Goal: Navigation & Orientation: Find specific page/section

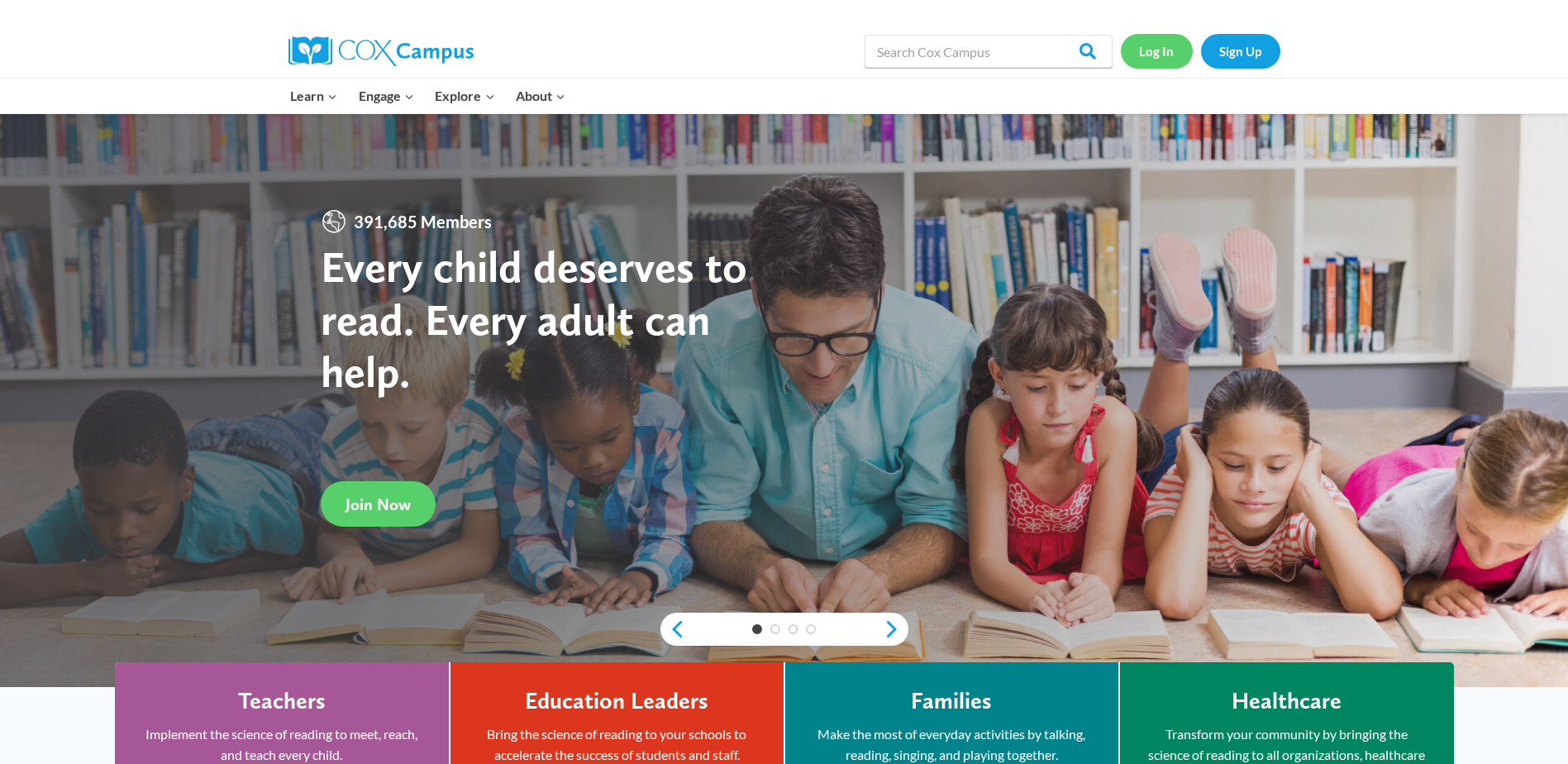
click at [1142, 46] on link "Log In" at bounding box center [1157, 50] width 72 height 34
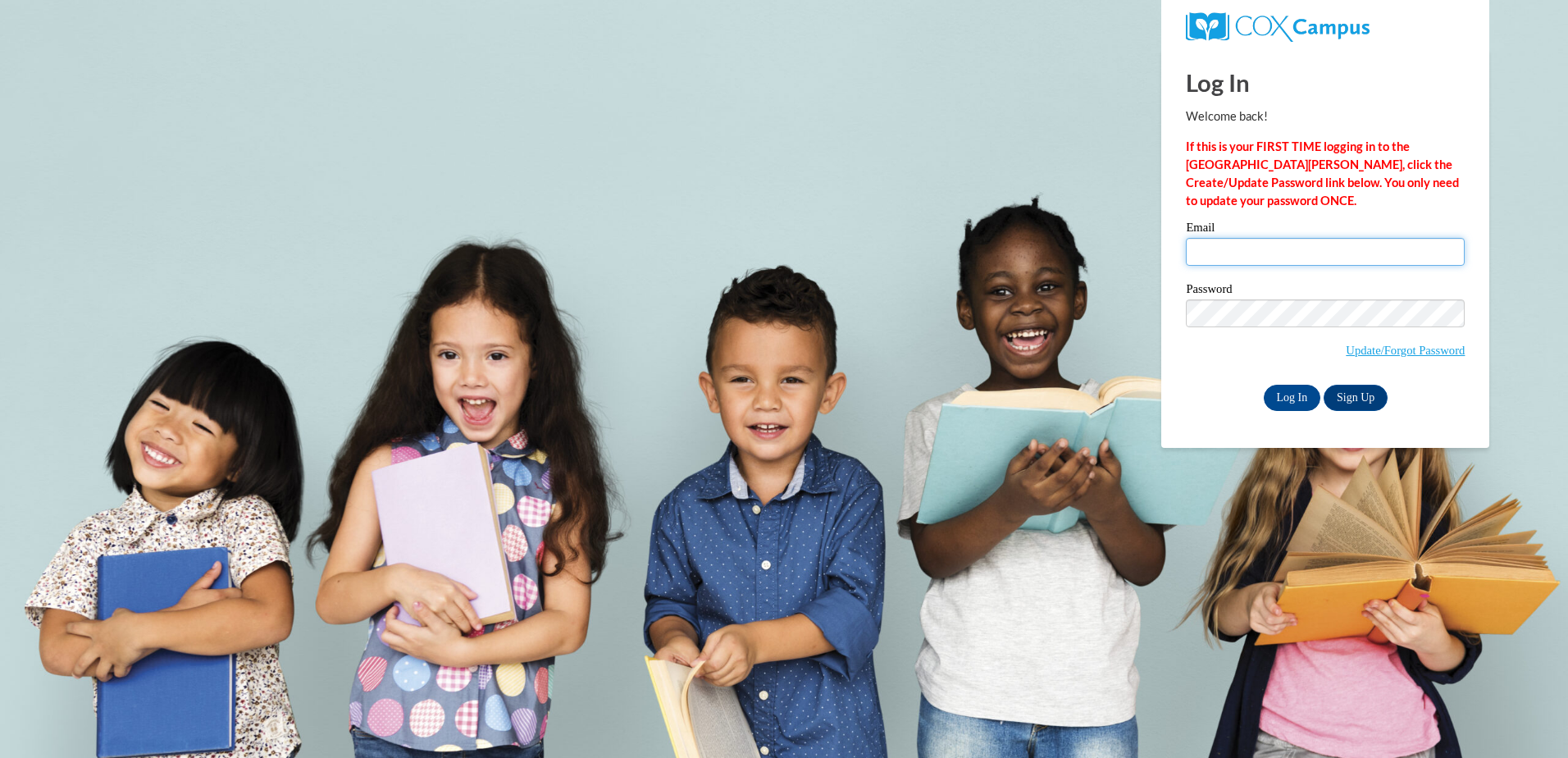
click at [1275, 249] on input "Email" at bounding box center [1325, 251] width 279 height 28
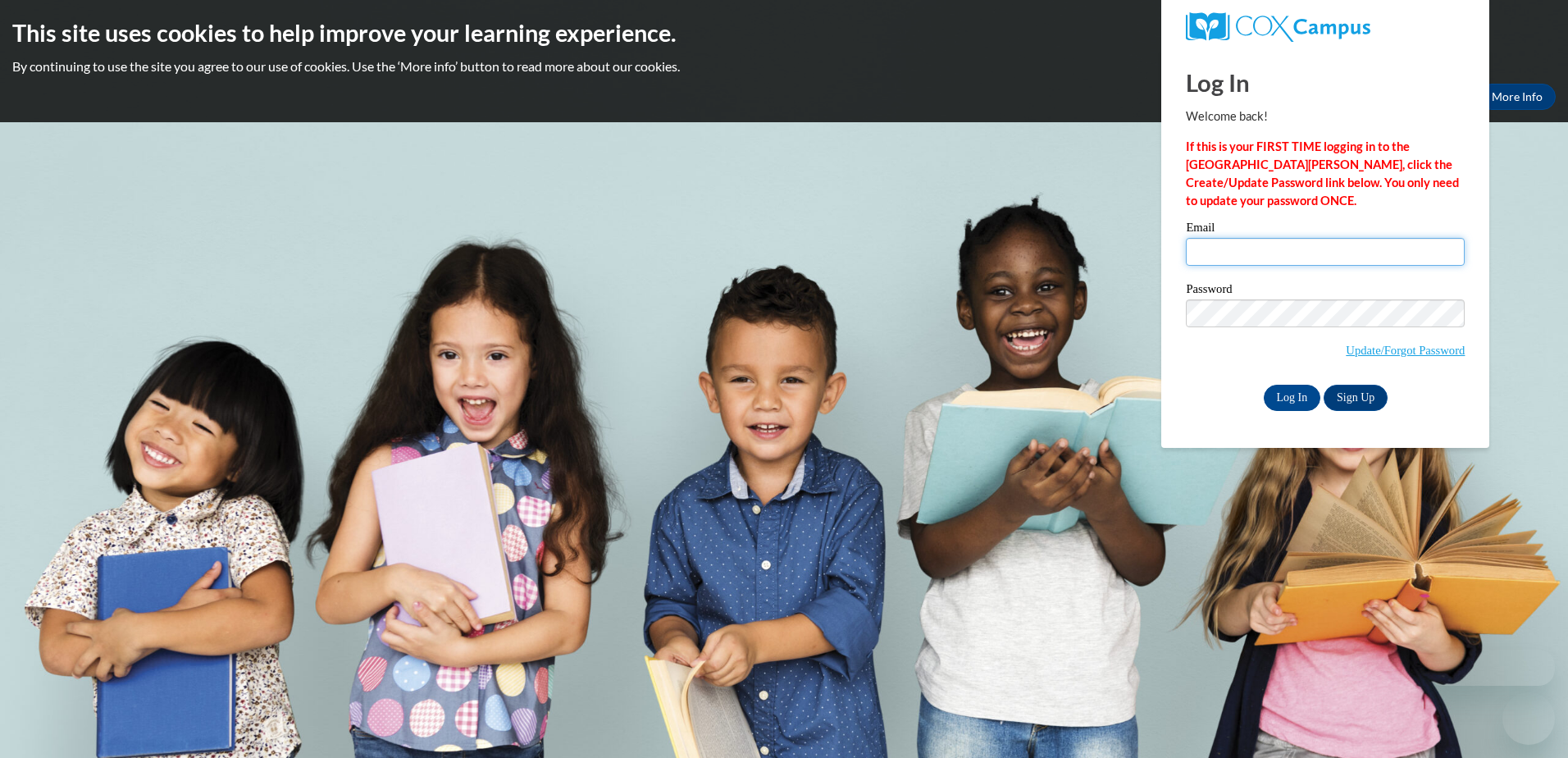
type input "marybethbartek7@gmail.com"
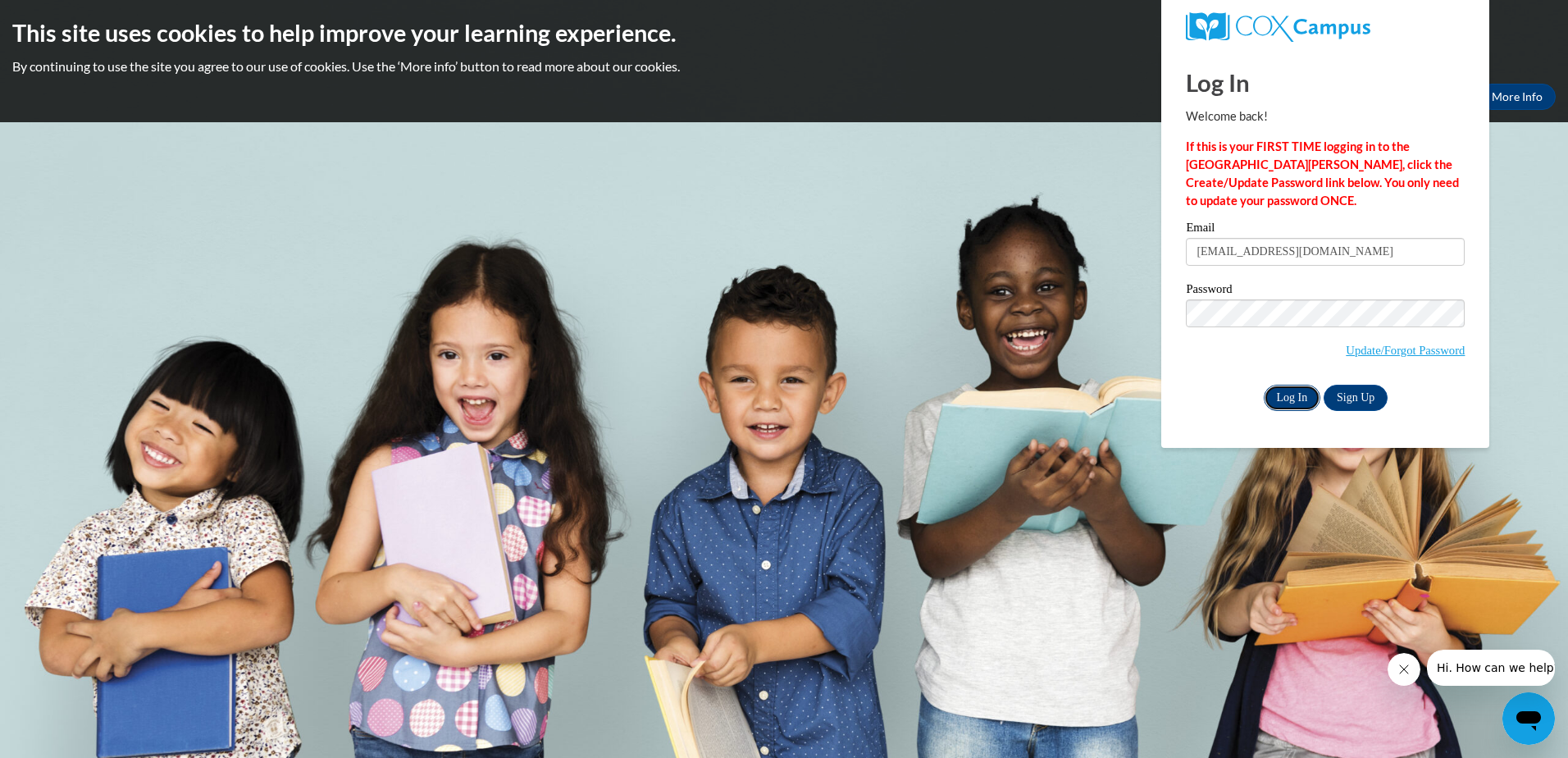
click at [1289, 400] on input "Log In" at bounding box center [1292, 397] width 57 height 26
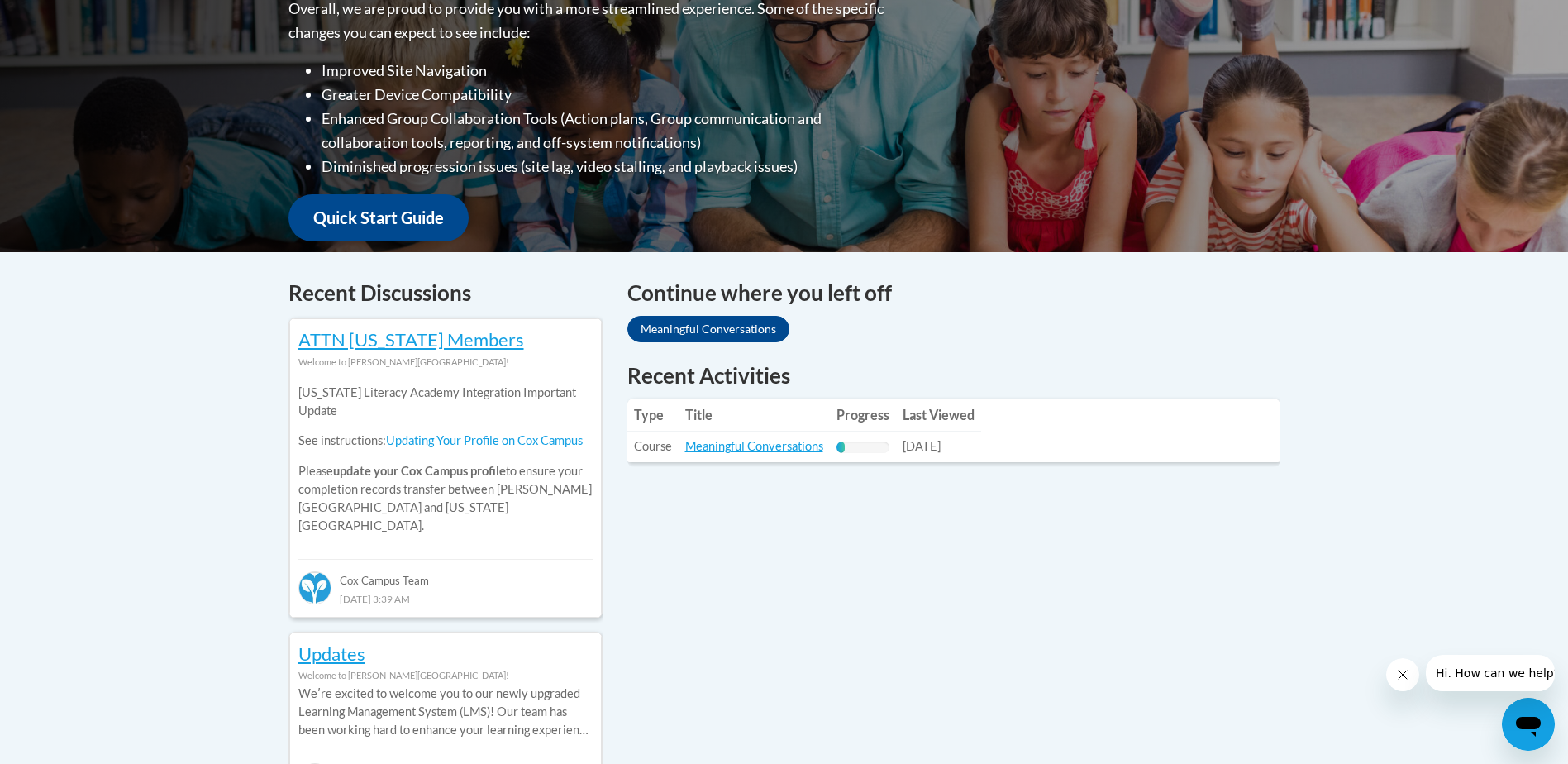
scroll to position [579, 0]
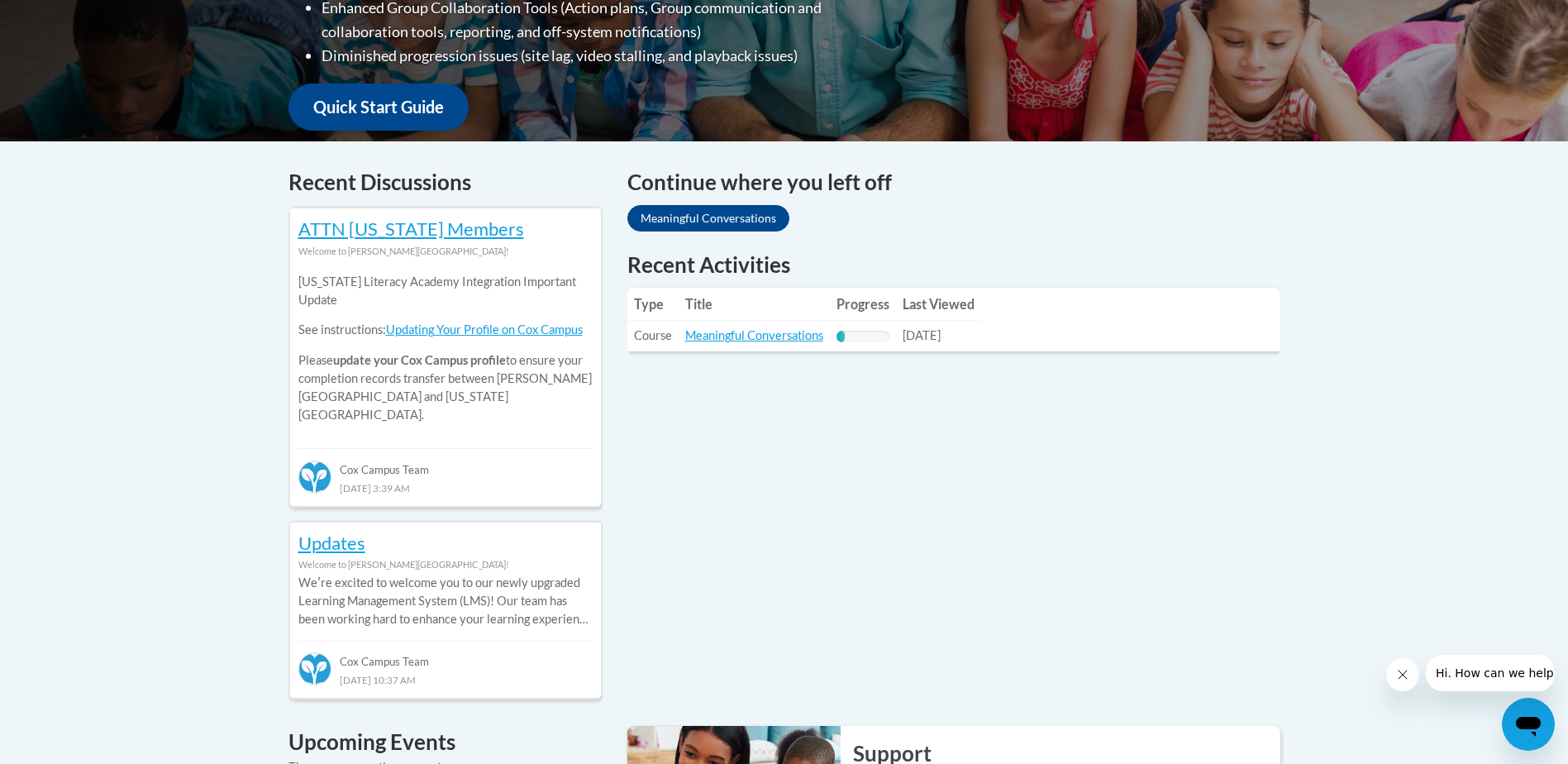
click at [895, 586] on div "Recent Discussions ATTN Georgia Members Welcome to Cox Campus! Georgia Literacy…" at bounding box center [784, 770] width 1041 height 1208
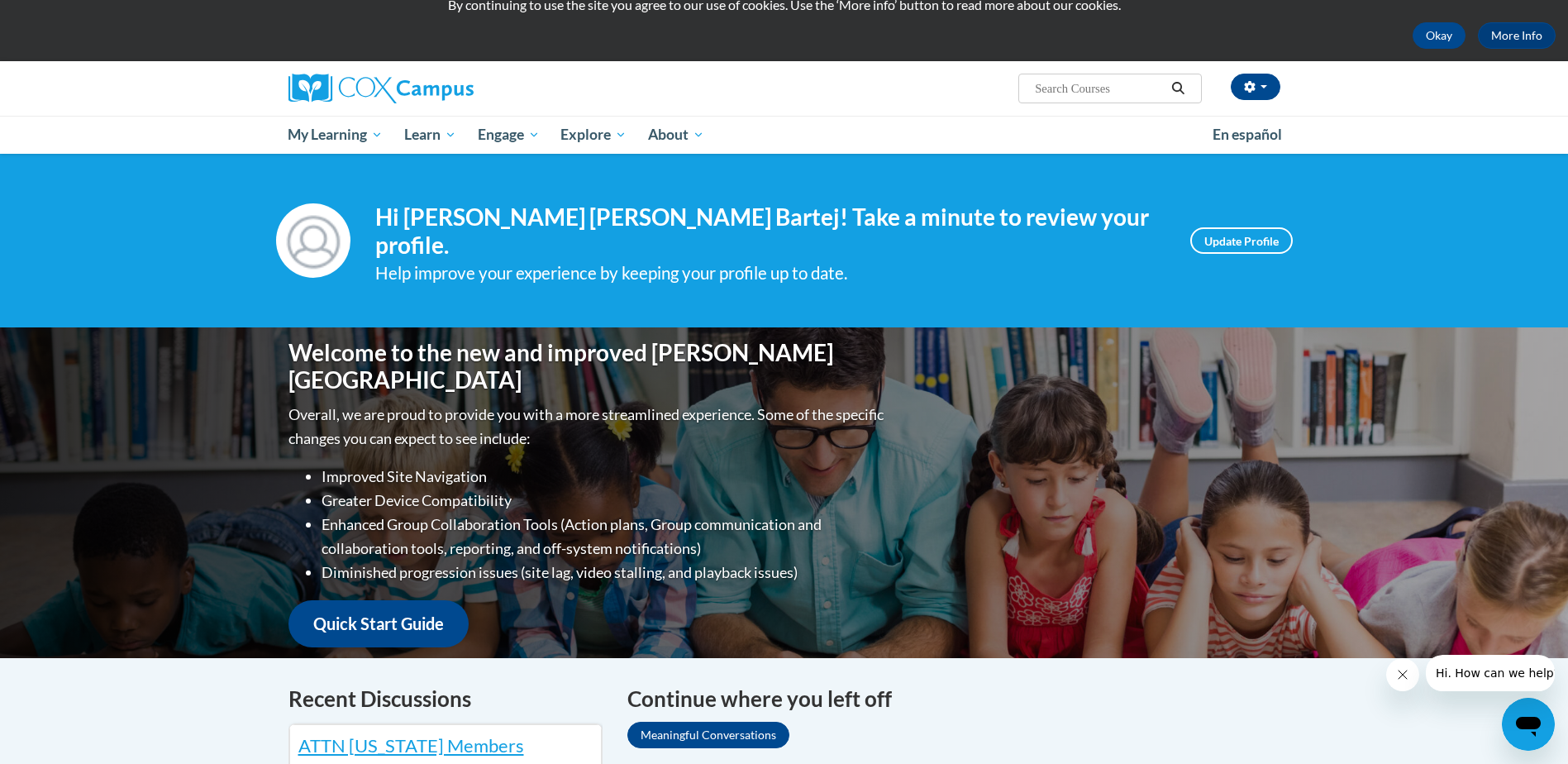
scroll to position [0, 0]
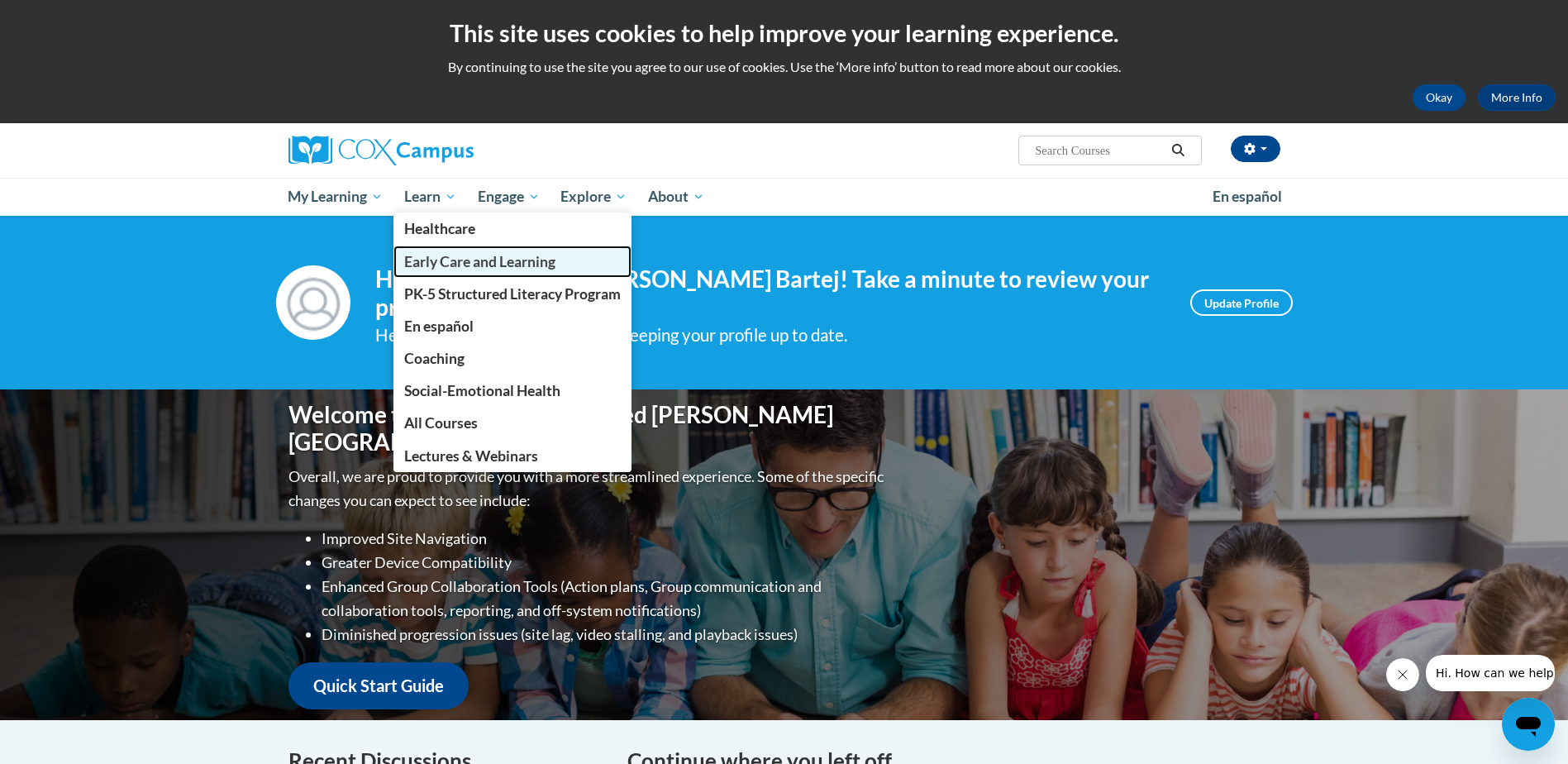
click at [429, 271] on link "Early Care and Learning" at bounding box center [512, 260] width 238 height 32
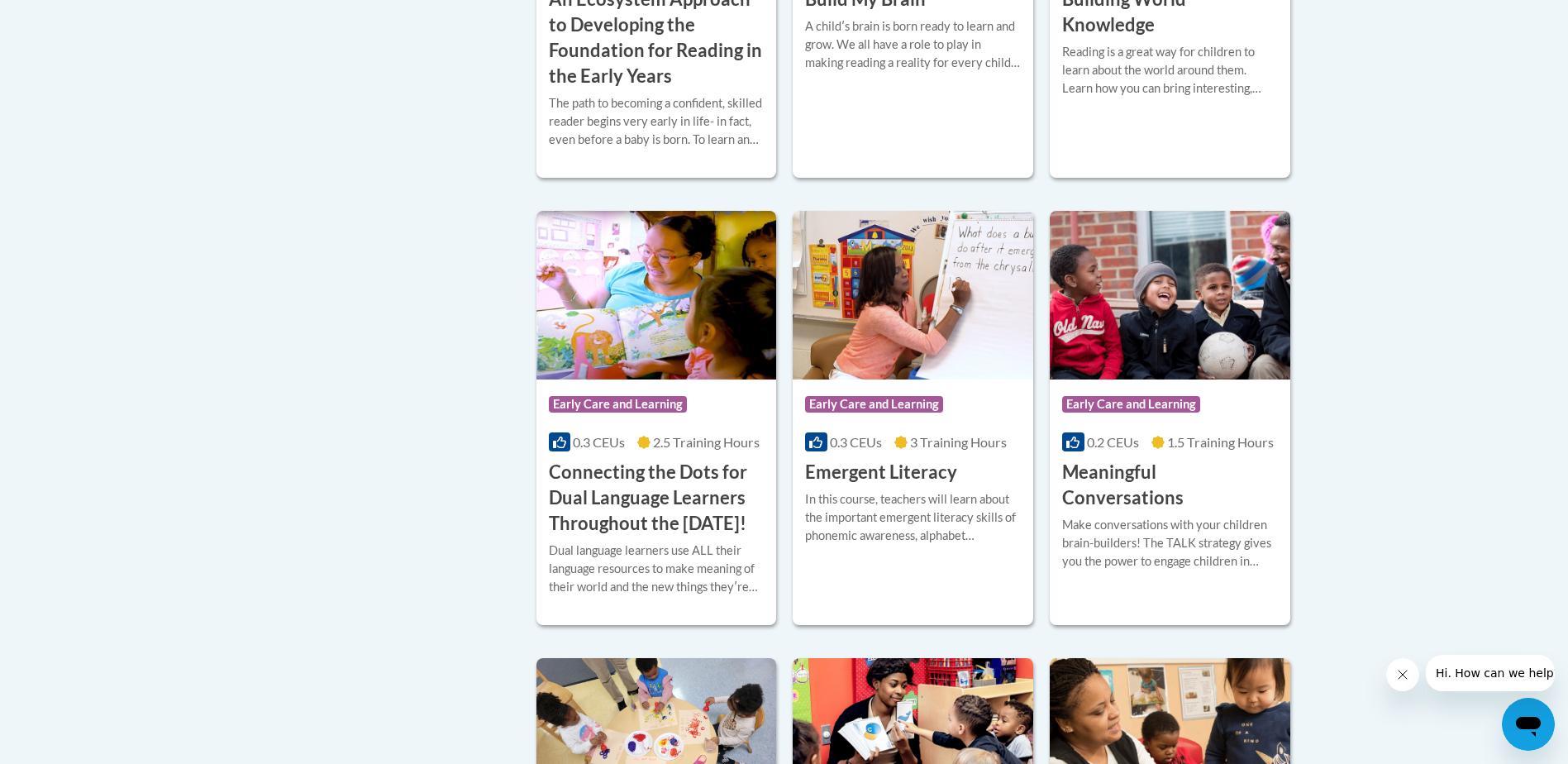
scroll to position [413, 0]
